Goal: Communication & Community: Answer question/provide support

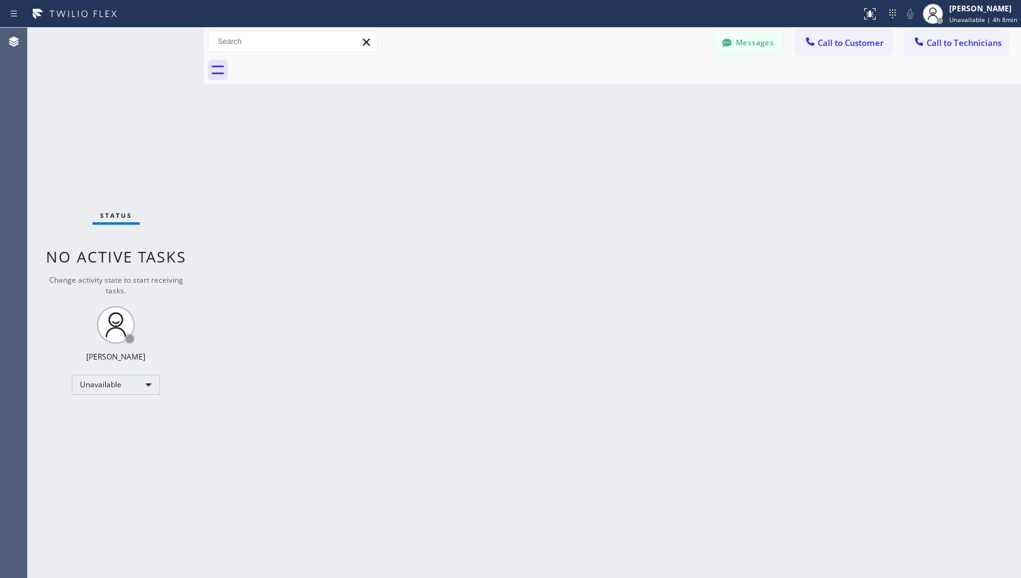
click at [883, 44] on span "Call to Customer" at bounding box center [851, 42] width 66 height 11
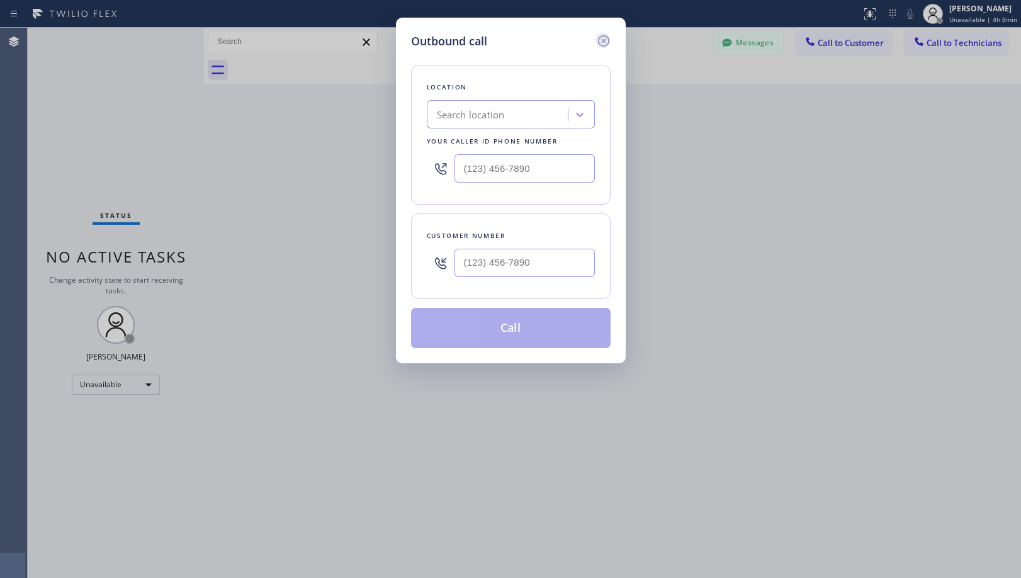
click at [610, 43] on icon at bounding box center [603, 40] width 15 height 15
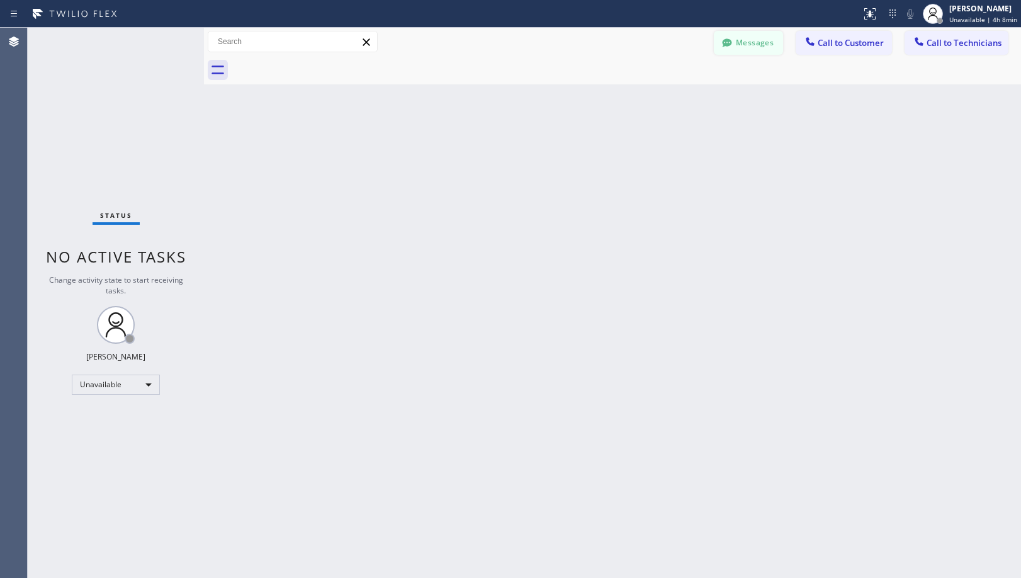
click at [741, 44] on button "Messages" at bounding box center [748, 43] width 69 height 24
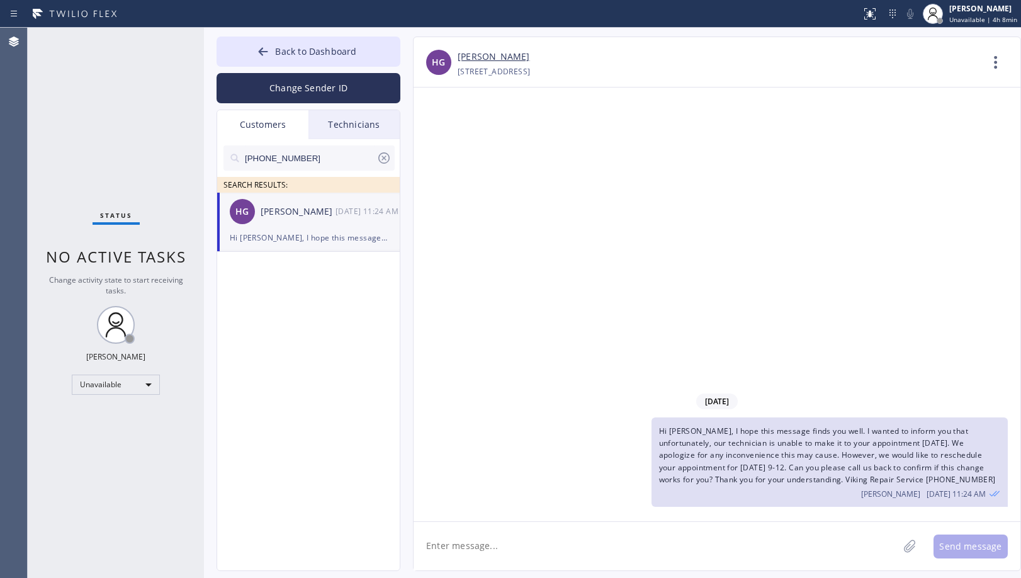
drag, startPoint x: 312, startPoint y: 153, endPoint x: 181, endPoint y: 153, distance: 130.4
click at [181, 153] on div "Status No active tasks Change activity state to start receiving tasks. [PERSON_…" at bounding box center [525, 303] width 994 height 550
paste input "602) 751-3707"
type input "[PHONE_NUMBER]"
click at [280, 209] on div "[PERSON_NAME]" at bounding box center [298, 212] width 75 height 14
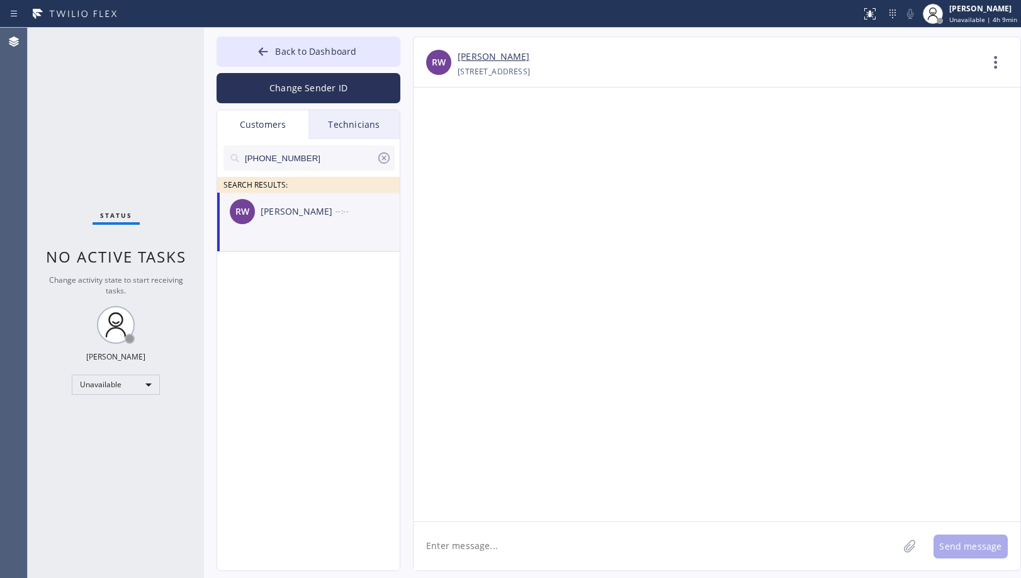
click at [528, 537] on textarea at bounding box center [656, 546] width 485 height 48
paste textarea "Hi [PERSON_NAME], I hope you're doing well. I just wanted to inform you that ou…"
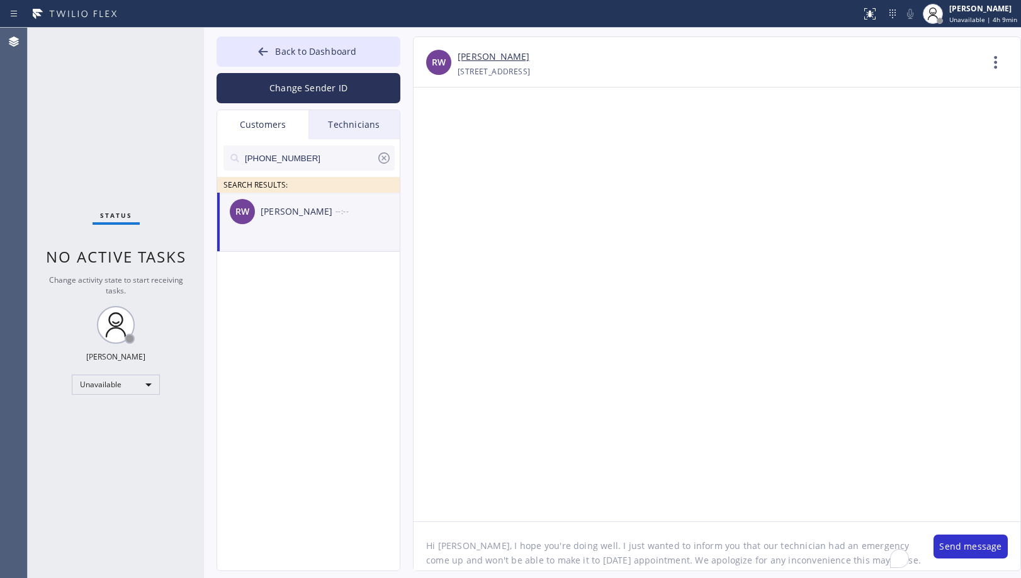
type textarea "Hi [PERSON_NAME], I hope you're doing well. I just wanted to inform you that ou…"
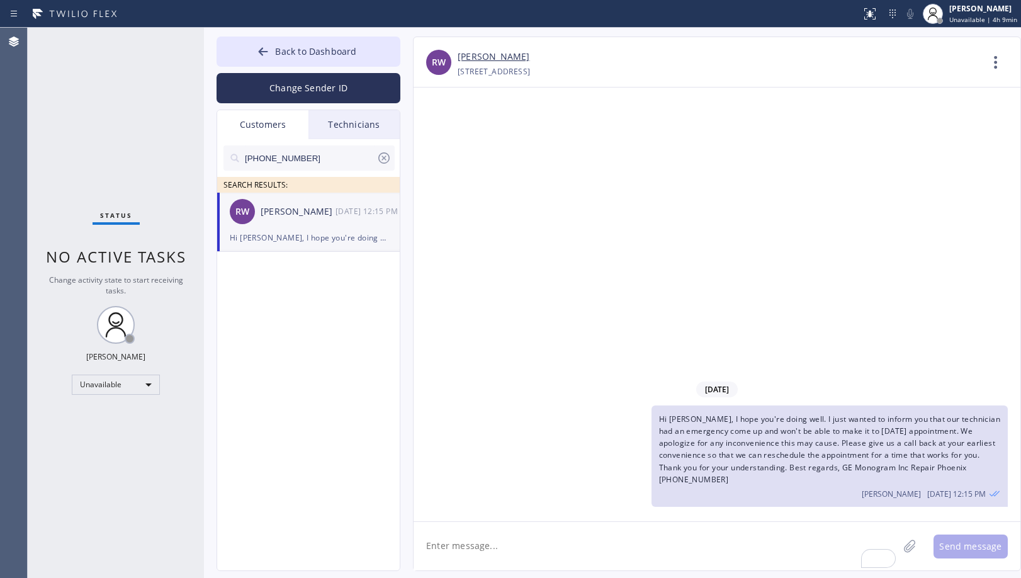
click at [575, 241] on div "[DATE] Hi [PERSON_NAME], I hope you're doing well. I just wanted to inform you …" at bounding box center [717, 305] width 607 height 434
drag, startPoint x: 346, startPoint y: 58, endPoint x: 810, endPoint y: 152, distance: 473.5
click at [351, 57] on button "Back to Dashboard" at bounding box center [309, 52] width 184 height 30
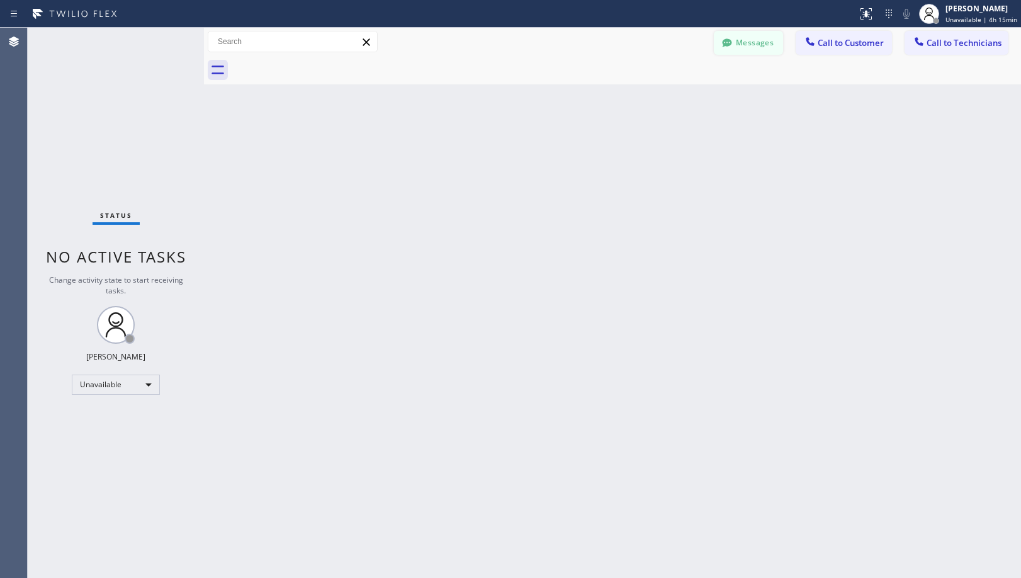
click at [742, 42] on button "Messages" at bounding box center [748, 43] width 69 height 24
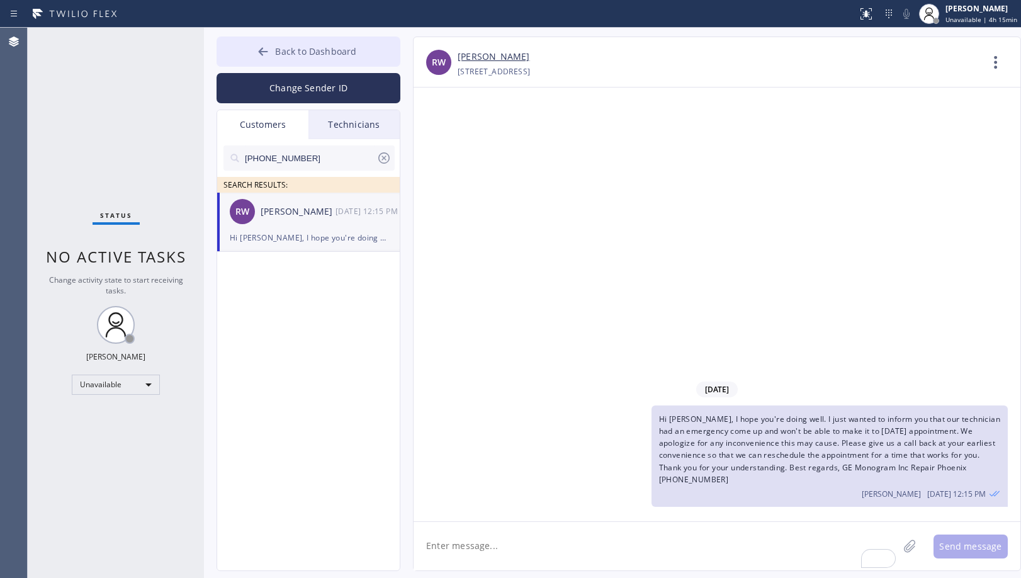
drag, startPoint x: 333, startPoint y: 53, endPoint x: 352, endPoint y: 6, distance: 50.3
click at [333, 52] on span "Back to Dashboard" at bounding box center [315, 51] width 81 height 12
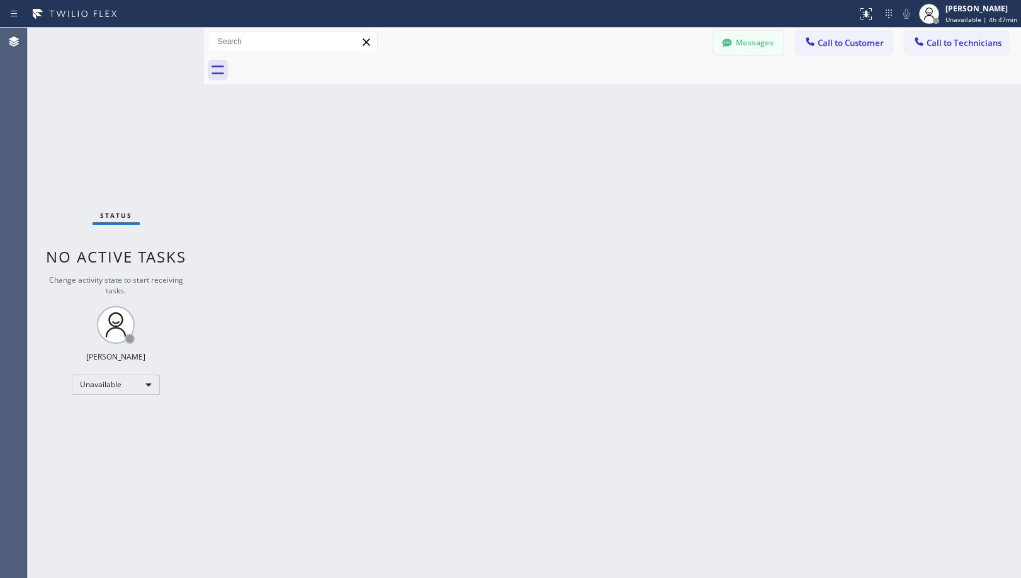
click at [759, 41] on button "Messages" at bounding box center [748, 43] width 69 height 24
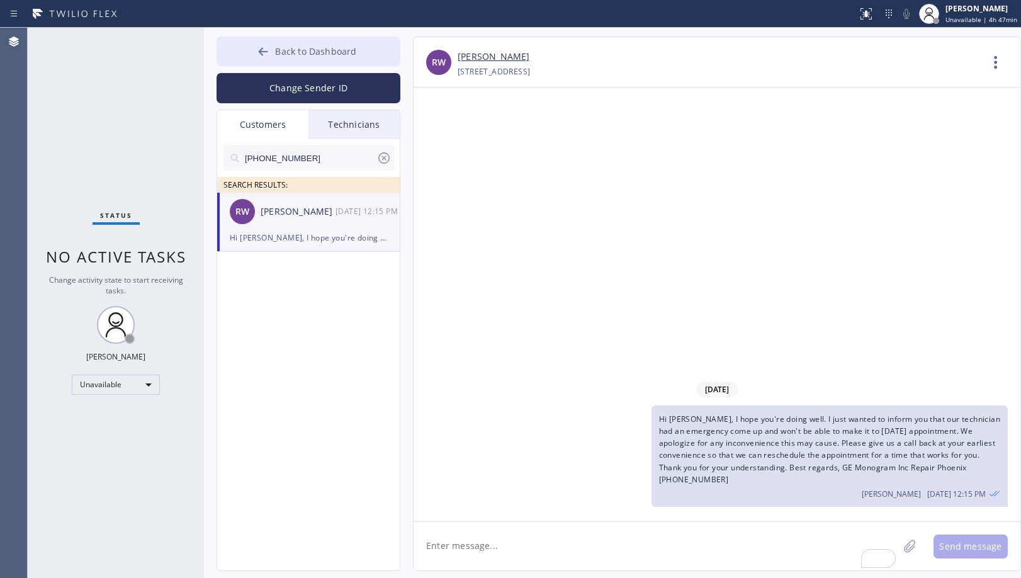
click at [373, 50] on button "Back to Dashboard" at bounding box center [309, 52] width 184 height 30
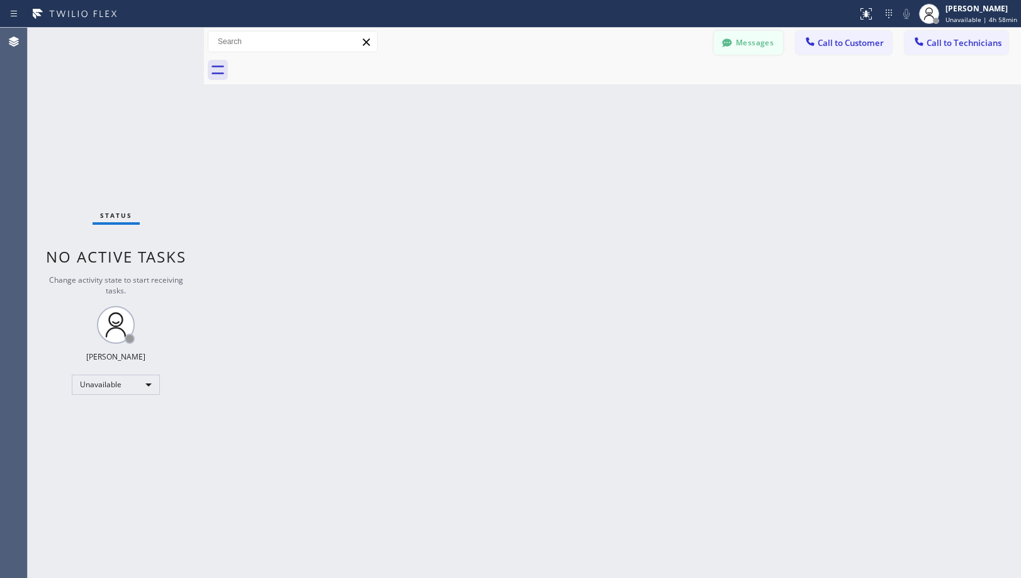
click at [746, 43] on button "Messages" at bounding box center [748, 43] width 69 height 24
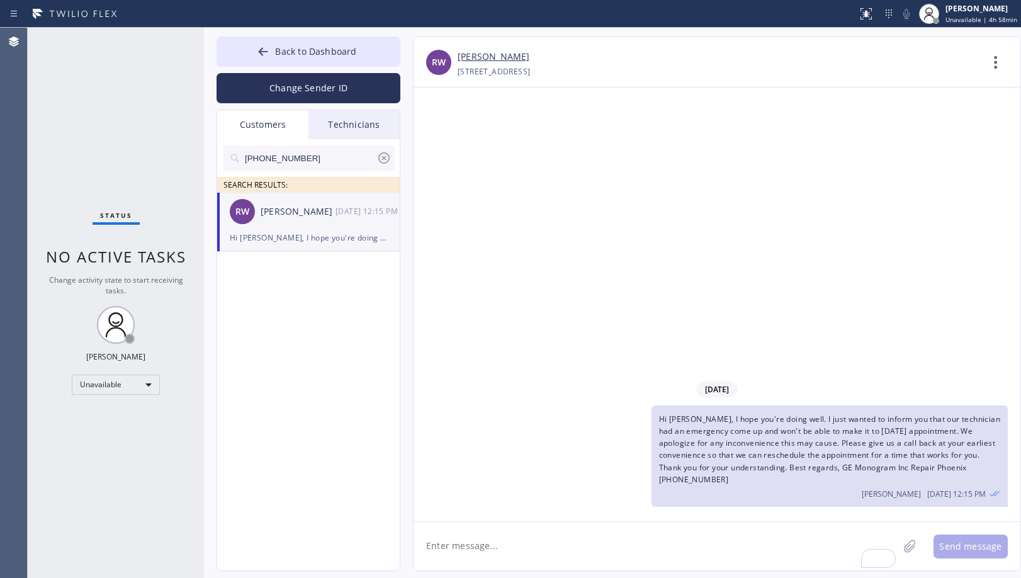
drag, startPoint x: 342, startPoint y: 161, endPoint x: 212, endPoint y: 154, distance: 129.9
click at [212, 154] on div "Back to Dashboard Change Sender ID Customers Technicians [PHONE_NUMBER] SEARCH …" at bounding box center [612, 303] width 817 height 550
paste input "305) 934-2113"
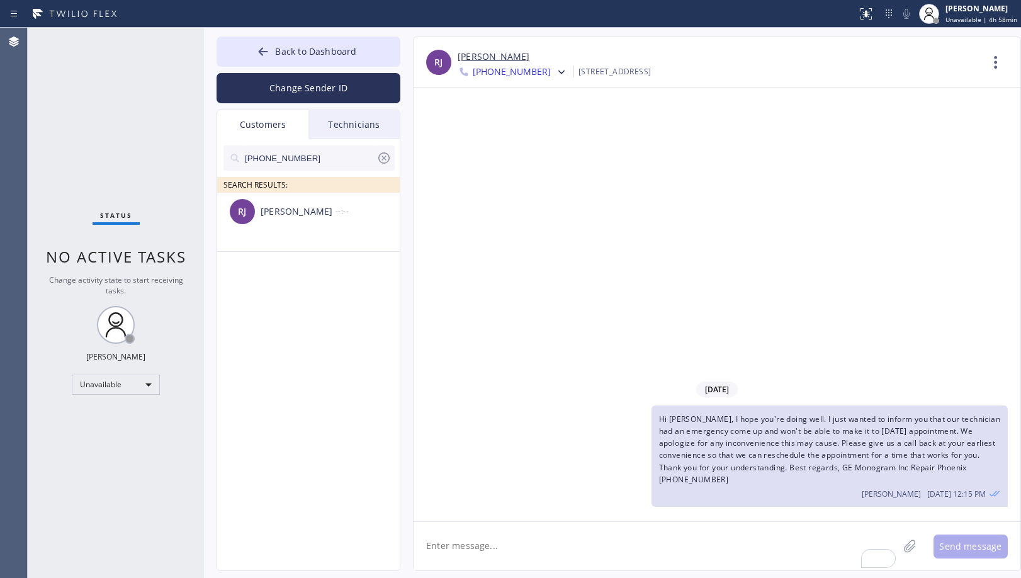
type input "[PHONE_NUMBER]"
click at [319, 214] on div "[PERSON_NAME]" at bounding box center [298, 212] width 75 height 14
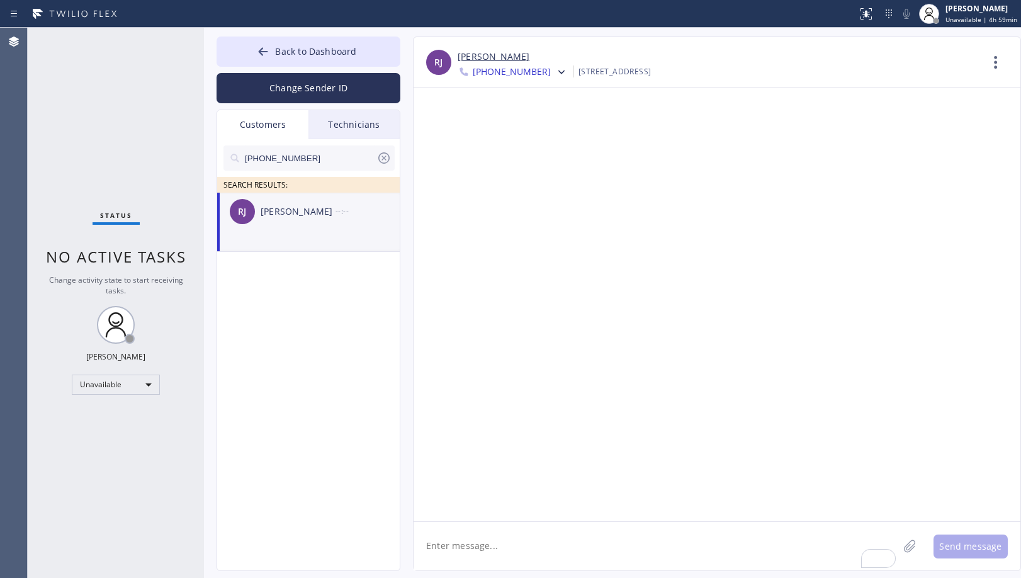
click at [603, 542] on textarea "To enrich screen reader interactions, please activate Accessibility in Grammarl…" at bounding box center [656, 546] width 485 height 48
paste textarea "Good day! This is the appliance repair company you recently contacted. We’re ve…"
type textarea "Good day! This is the appliance repair company you recently contacted. We’re ve…"
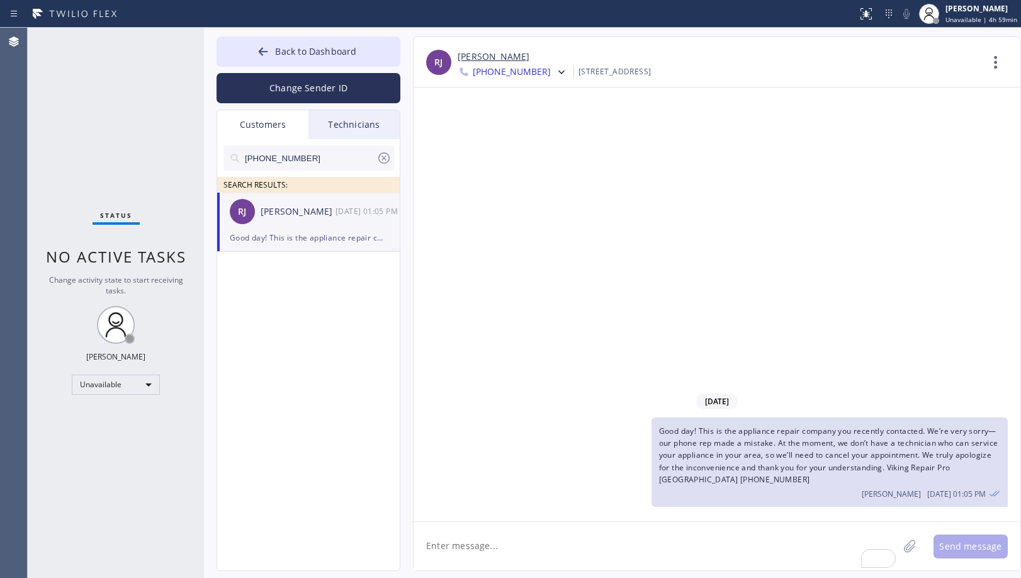
click at [607, 278] on div "[DATE] Good day! This is the appliance repair company you recently contacted. W…" at bounding box center [717, 305] width 607 height 434
click at [476, 62] on link "[PERSON_NAME]" at bounding box center [494, 57] width 72 height 14
click at [326, 56] on span "Back to Dashboard" at bounding box center [315, 51] width 81 height 12
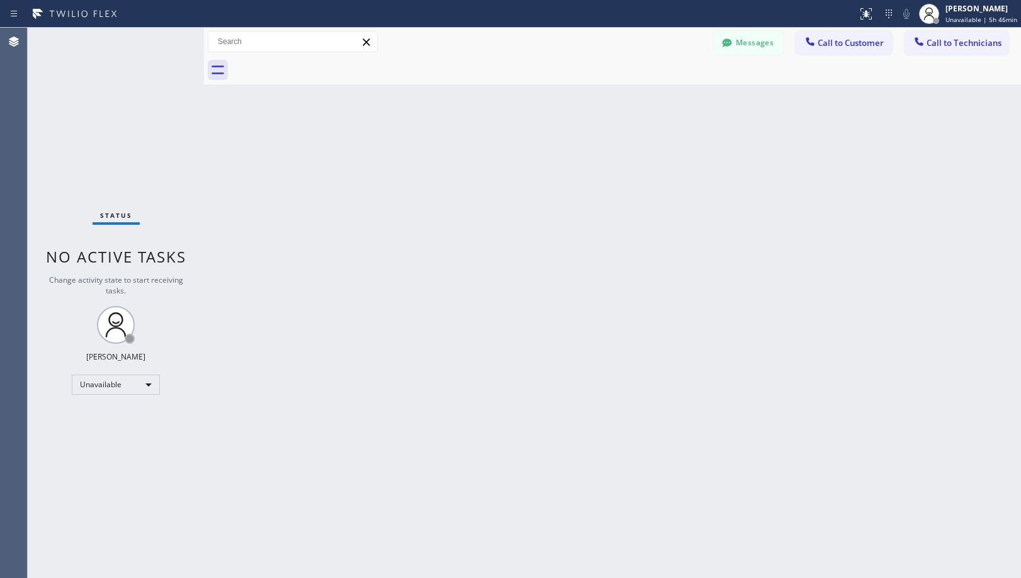
click at [595, 43] on div "Messages Call to Customer Call to Technicians Outbound call Location Search loc…" at bounding box center [612, 42] width 817 height 22
click at [623, 314] on div "Back to Dashboard Change Sender ID Customers Technicians [PHONE_NUMBER] SEARCH …" at bounding box center [612, 303] width 817 height 550
click at [527, 246] on div "Back to Dashboard Change Sender ID Customers Technicians [PHONE_NUMBER] SEARCH …" at bounding box center [612, 303] width 817 height 550
click at [526, 193] on div "Back to Dashboard Change Sender ID Customers Technicians [PHONE_NUMBER] SEARCH …" at bounding box center [612, 303] width 817 height 550
click at [929, 18] on icon at bounding box center [929, 13] width 15 height 15
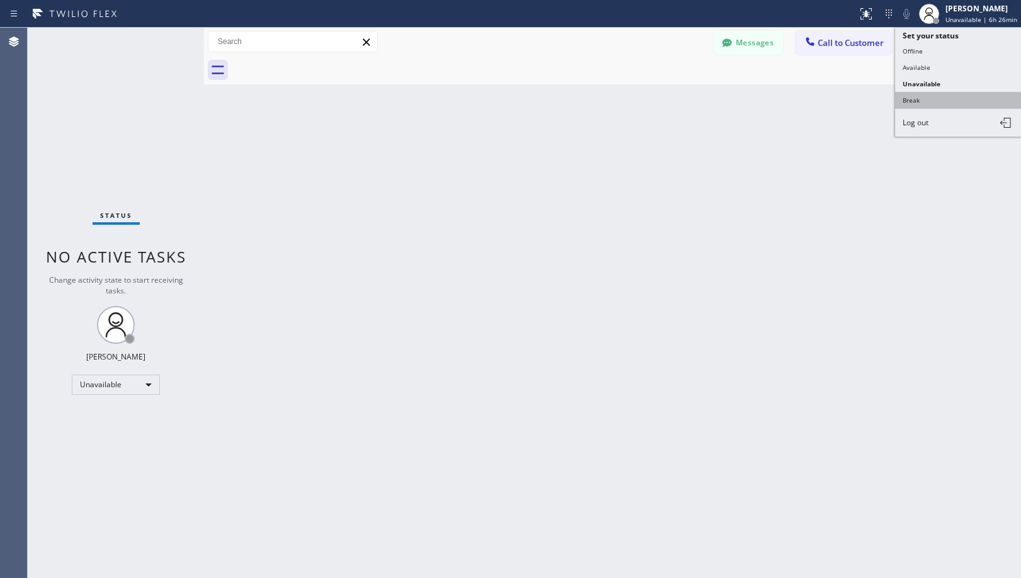
click at [931, 96] on button "Break" at bounding box center [958, 100] width 126 height 16
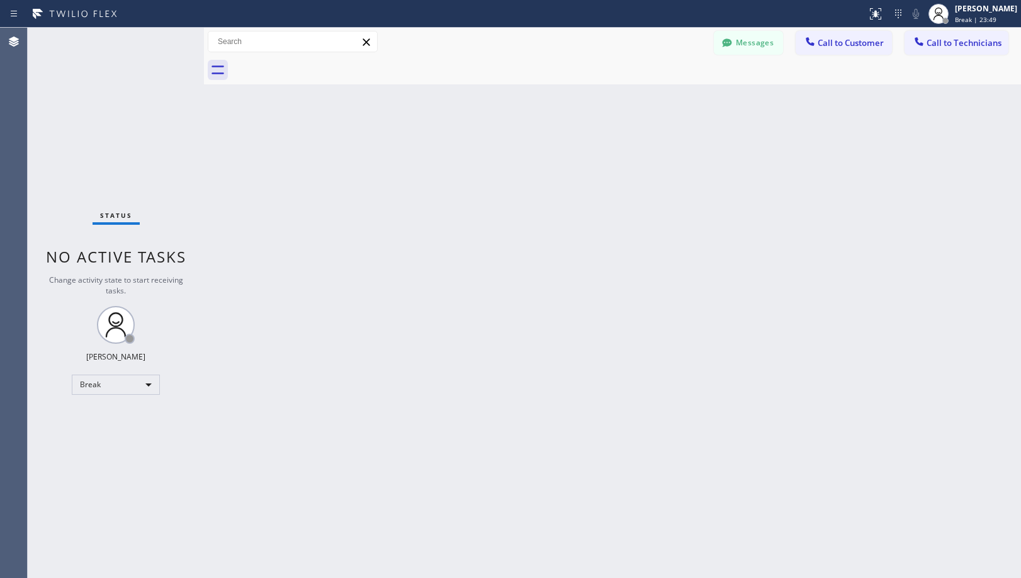
click at [503, 269] on div "Back to Dashboard Change Sender ID Customers Technicians [PHONE_NUMBER] SEARCH …" at bounding box center [612, 303] width 817 height 550
click at [135, 395] on div "Status No active tasks Change activity state to start receiving tasks. [PERSON_…" at bounding box center [116, 303] width 176 height 550
click at [128, 394] on div "Break" at bounding box center [116, 385] width 88 height 20
click at [134, 428] on li "Unavailable" at bounding box center [115, 433] width 86 height 15
click at [369, 212] on div "Back to Dashboard Change Sender ID Customers Technicians [PHONE_NUMBER] SEARCH …" at bounding box center [612, 303] width 817 height 550
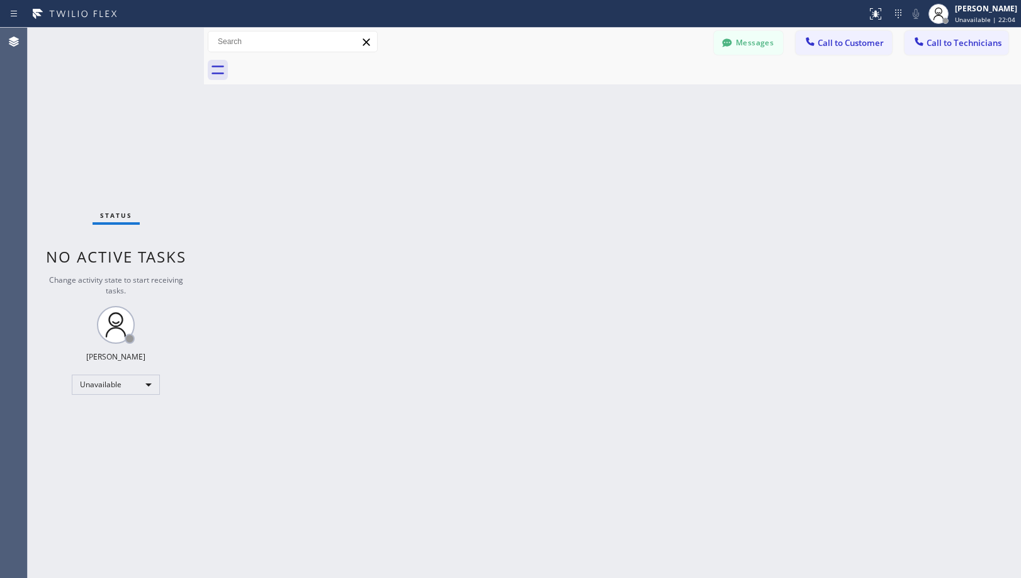
drag, startPoint x: 523, startPoint y: 297, endPoint x: 512, endPoint y: 357, distance: 61.5
click at [524, 315] on div "Back to Dashboard Change Sender ID Customers Technicians [PHONE_NUMBER] SEARCH …" at bounding box center [612, 303] width 817 height 550
click at [532, 408] on div "Back to Dashboard Change Sender ID Customers Technicians [PHONE_NUMBER] SEARCH …" at bounding box center [612, 303] width 817 height 550
click at [601, 421] on div "Back to Dashboard Change Sender ID Customers Technicians [PHONE_NUMBER] SEARCH …" at bounding box center [612, 303] width 817 height 550
drag, startPoint x: 475, startPoint y: 268, endPoint x: 462, endPoint y: 457, distance: 189.4
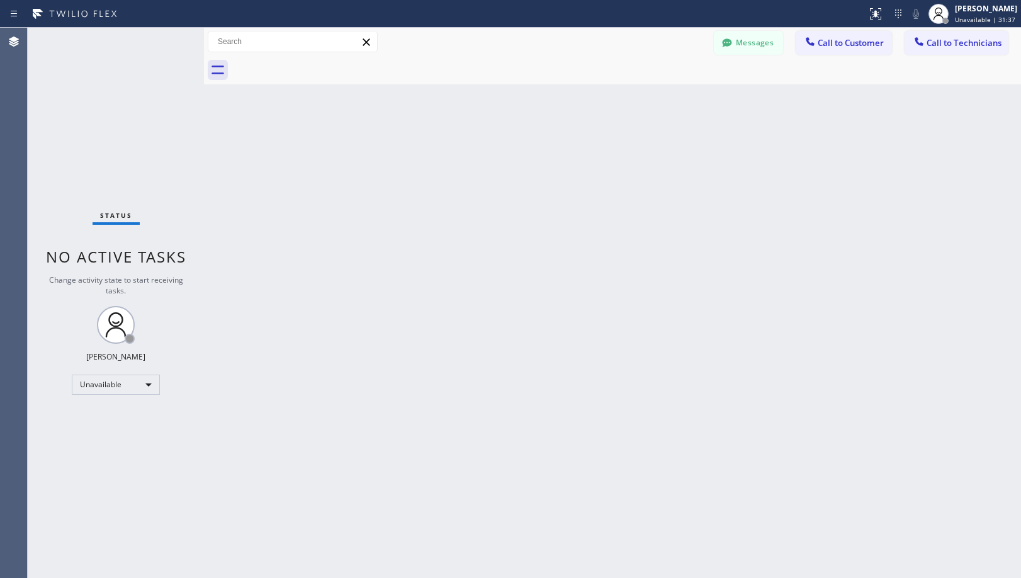
click at [475, 275] on div "Back to Dashboard Change Sender ID Customers Technicians [PHONE_NUMBER] SEARCH …" at bounding box center [612, 303] width 817 height 550
click at [583, 238] on div "Back to Dashboard Change Sender ID Customers Technicians [PHONE_NUMBER] SEARCH …" at bounding box center [612, 303] width 817 height 550
click at [711, 301] on div "Back to Dashboard Change Sender ID Customers Technicians [PHONE_NUMBER] SEARCH …" at bounding box center [612, 303] width 817 height 550
drag, startPoint x: 510, startPoint y: 363, endPoint x: 514, endPoint y: 379, distance: 17.0
click at [514, 378] on div "Back to Dashboard Change Sender ID Customers Technicians [PHONE_NUMBER] SEARCH …" at bounding box center [612, 303] width 817 height 550
